Goal: Task Accomplishment & Management: Use online tool/utility

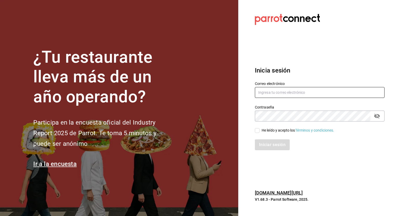
type input "[EMAIL_ADDRESS][DOMAIN_NAME]"
click at [260, 131] on span "He leído y acepto los Términos y condiciones." at bounding box center [296, 130] width 75 height 5
click at [259, 131] on input "He leído y acepto los Términos y condiciones." at bounding box center [257, 130] width 5 height 5
checkbox input "true"
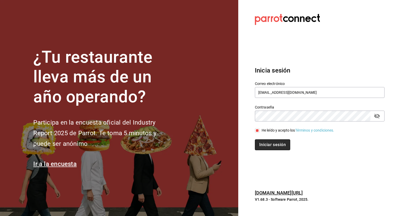
click at [266, 142] on button "Iniciar sesión" at bounding box center [272, 145] width 35 height 11
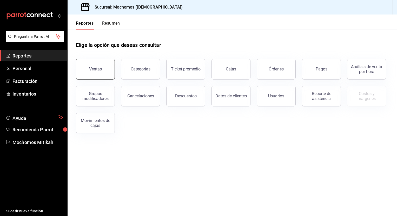
click at [98, 74] on button "Ventas" at bounding box center [95, 69] width 39 height 21
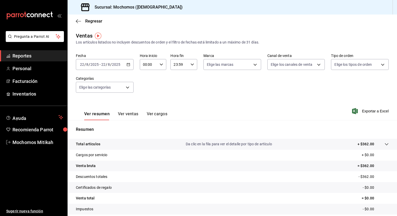
drag, startPoint x: 127, startPoint y: 63, endPoint x: 103, endPoint y: 67, distance: 24.0
click at [103, 67] on div "[DATE] [DATE] - [DATE] [DATE]" at bounding box center [105, 64] width 58 height 11
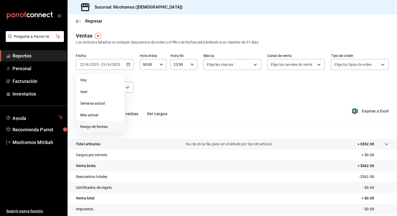
drag, startPoint x: 92, startPoint y: 125, endPoint x: 85, endPoint y: 125, distance: 7.3
click at [85, 125] on span "Rango de fechas" at bounding box center [100, 126] width 40 height 5
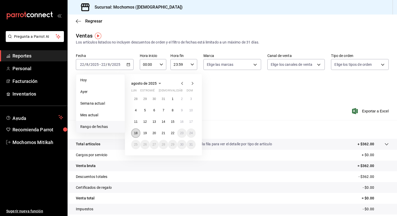
click at [134, 132] on abbr "18" at bounding box center [135, 134] width 3 height 4
click at [175, 135] on button "22" at bounding box center [172, 133] width 9 height 9
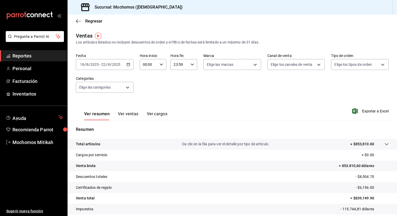
click at [160, 65] on \(Stroke\) "button" at bounding box center [161, 65] width 3 height 2
click at [143, 107] on span "05" at bounding box center [145, 106] width 5 height 4
type input "05:00"
click at [160, 73] on button "00" at bounding box center [158, 78] width 11 height 10
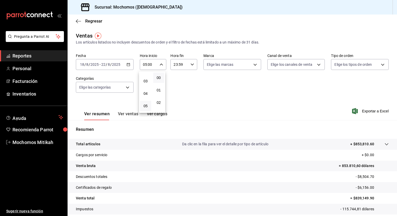
click at [191, 64] on div at bounding box center [198, 108] width 397 height 216
click at [191, 64] on icon "button" at bounding box center [192, 65] width 4 height 4
click at [175, 99] on span "05" at bounding box center [175, 100] width 5 height 4
click at [189, 76] on span "00" at bounding box center [189, 78] width 5 height 4
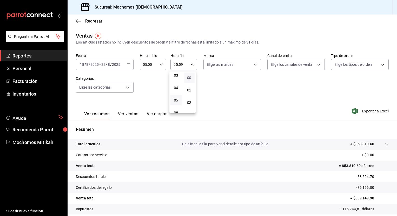
type input "05:00"
click at [205, 83] on div at bounding box center [198, 108] width 397 height 216
click at [362, 109] on font "Exportar a Excel" at bounding box center [375, 111] width 27 height 4
